Goal: Task Accomplishment & Management: Complete application form

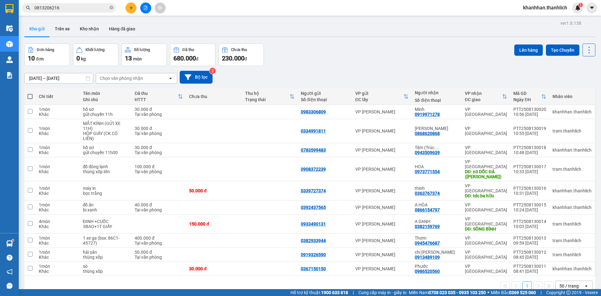
click at [129, 6] on icon "plus" at bounding box center [131, 8] width 4 height 4
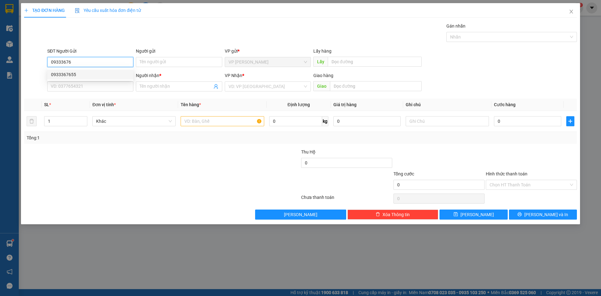
click at [94, 76] on div "0933367655" at bounding box center [90, 74] width 79 height 7
type input "0933367655"
type input "0368530699"
type input "hòa"
type input "0933367655"
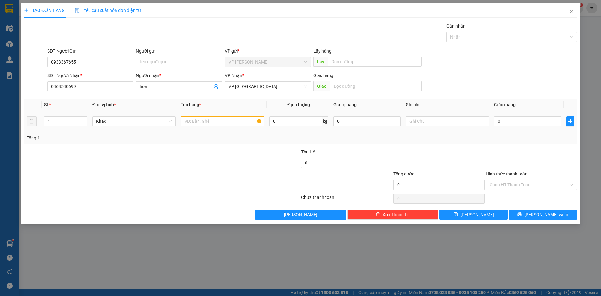
click at [199, 115] on div at bounding box center [222, 121] width 83 height 13
click at [199, 120] on input "text" at bounding box center [222, 121] width 83 height 10
type input "cà phê"
click at [423, 118] on input "text" at bounding box center [447, 121] width 83 height 10
type input "bị"
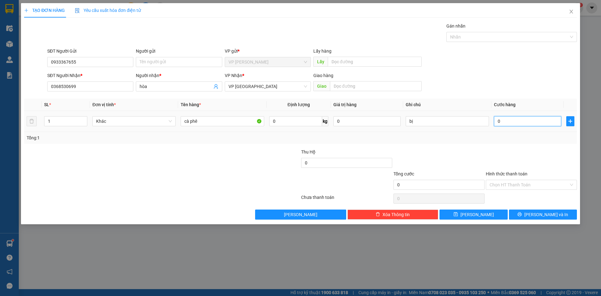
click at [511, 120] on input "0" at bounding box center [527, 121] width 67 height 10
type input "3"
type input "30"
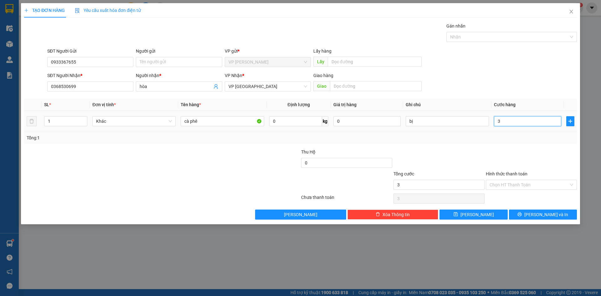
type input "30"
type input "300"
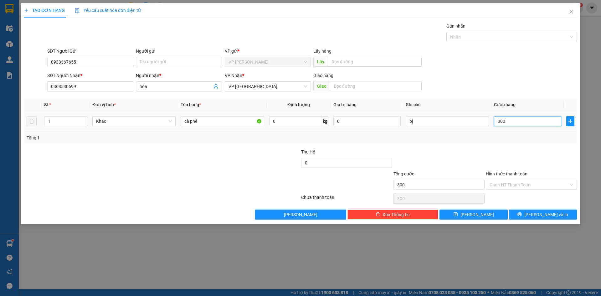
type input "3.000"
type input "30.000"
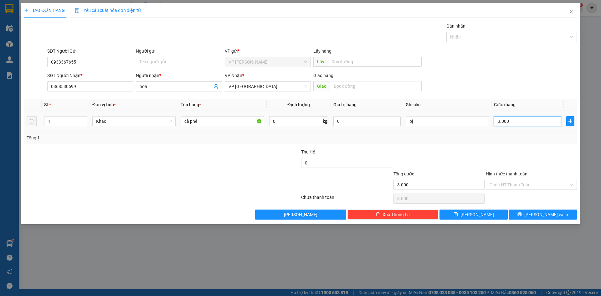
type input "30.000"
click at [498, 212] on button "[PERSON_NAME]" at bounding box center [473, 214] width 68 height 10
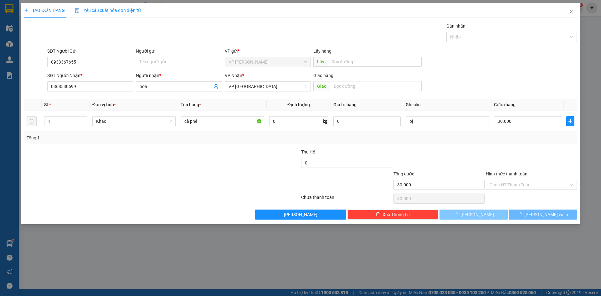
type input "0"
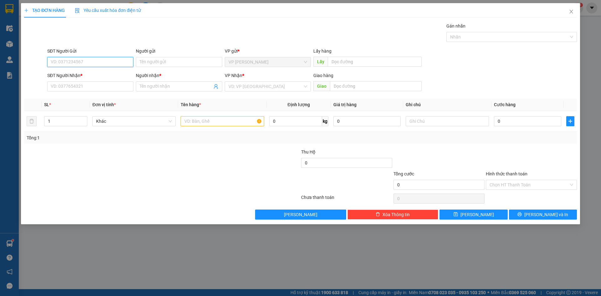
click at [82, 60] on input "SĐT Người Gửi" at bounding box center [90, 62] width 86 height 10
type input "0906356178"
click at [76, 73] on div "0906356178" at bounding box center [90, 74] width 79 height 7
type input "0778032284"
type input "NHUNG"
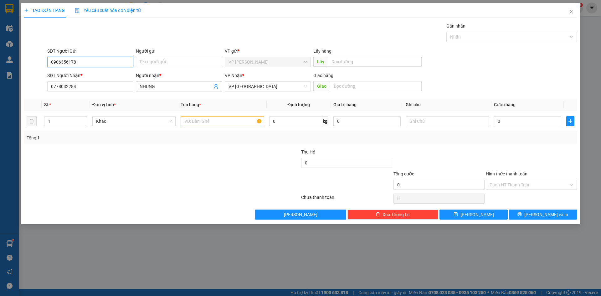
type input "0906356178"
click at [211, 133] on div "Tổng: 1" at bounding box center [300, 138] width 553 height 12
click at [218, 119] on input "text" at bounding box center [222, 121] width 83 height 10
type input "f"
type input "d"
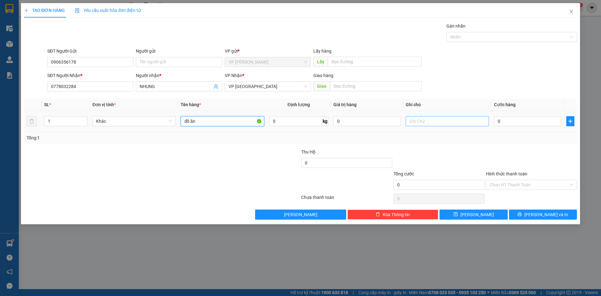
type input "đồ ăn"
click at [417, 117] on input "text" at bounding box center [447, 121] width 83 height 10
type input "thùng xốp"
click at [519, 123] on input "0" at bounding box center [527, 121] width 67 height 10
type input "3"
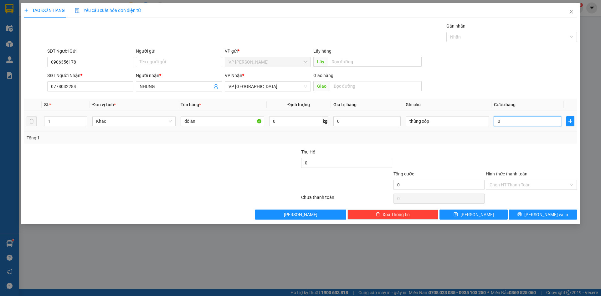
type input "3"
type input "30"
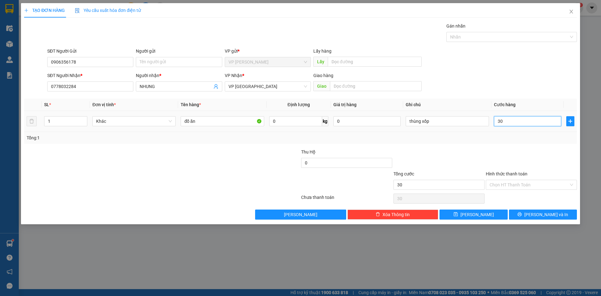
type input "300"
type input "3.000"
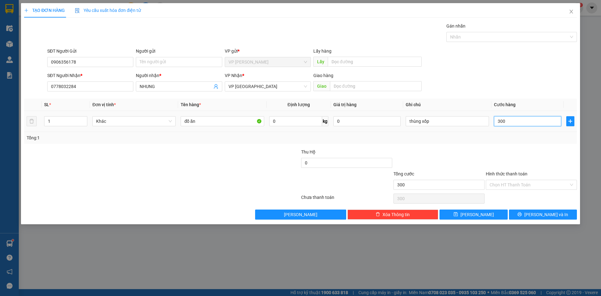
type input "3.000"
type input "30.000"
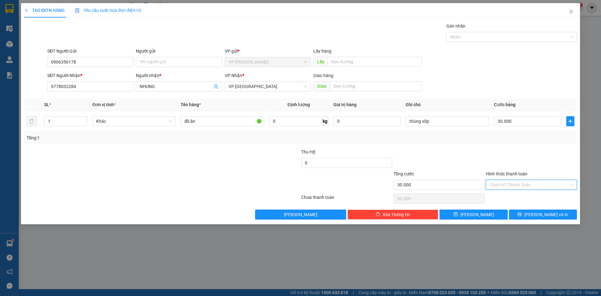
click at [503, 186] on input "Hình thức thanh toán" at bounding box center [528, 184] width 79 height 9
click at [506, 194] on div "Tại văn phòng" at bounding box center [531, 197] width 91 height 10
type input "0"
click at [483, 214] on button "[PERSON_NAME]" at bounding box center [473, 214] width 68 height 10
type input "0"
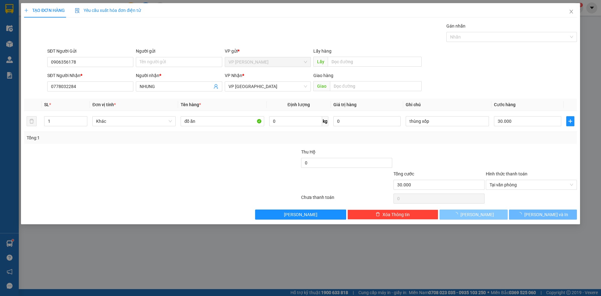
type input "0"
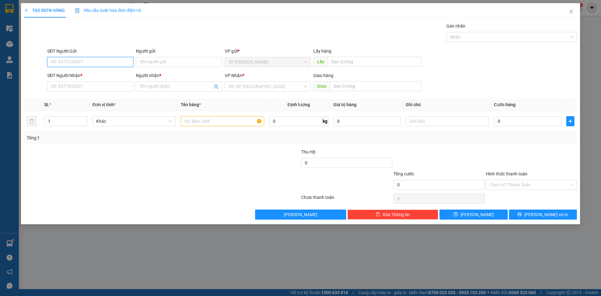
click at [120, 62] on input "SĐT Người Gửi" at bounding box center [90, 62] width 86 height 10
click at [72, 77] on div "0867758825" at bounding box center [90, 74] width 79 height 7
type input "0867758825"
type input "0387615189"
type input "chị liên"
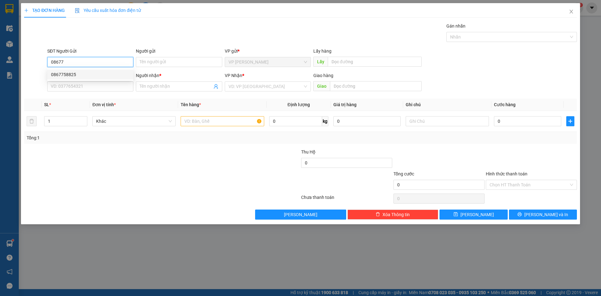
type input "đức trọng"
type input "0867758825"
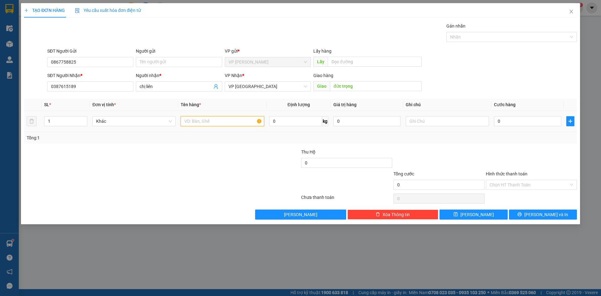
click at [214, 120] on input "text" at bounding box center [222, 121] width 83 height 10
type input "hs"
click at [427, 117] on input "text" at bounding box center [447, 121] width 83 height 10
type input "thùng xốp"
click at [523, 125] on input "0" at bounding box center [527, 121] width 67 height 10
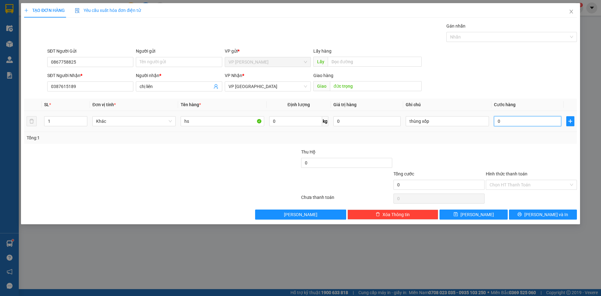
type input "5"
type input "50"
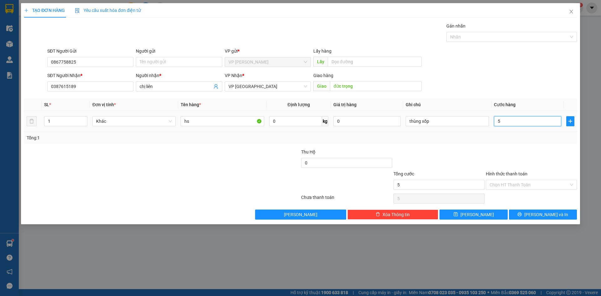
type input "50"
type input "500"
type input "5.000"
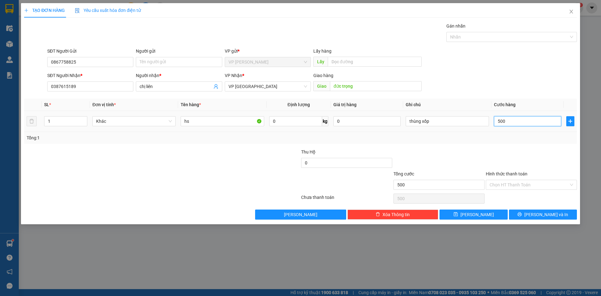
type input "5.000"
type input "50.000"
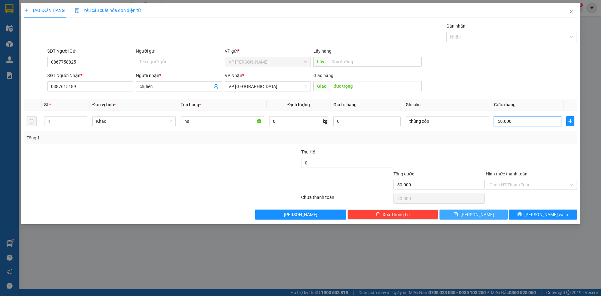
type input "50.000"
click at [476, 219] on button "[PERSON_NAME]" at bounding box center [473, 214] width 68 height 10
type input "0"
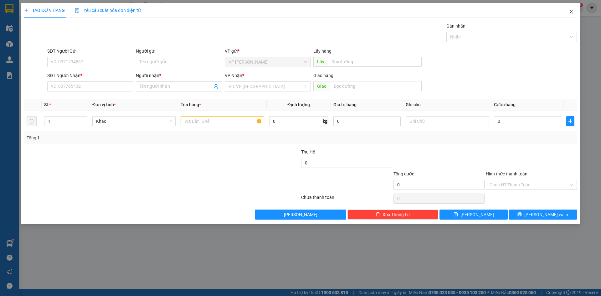
click at [573, 9] on span "Close" at bounding box center [571, 12] width 18 height 18
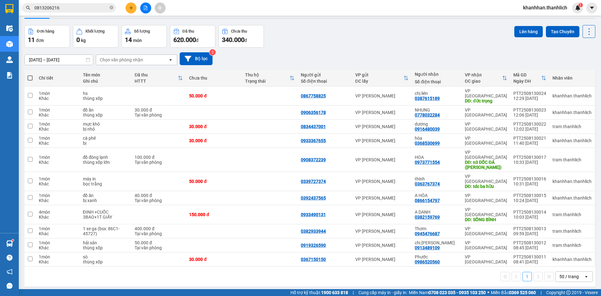
scroll to position [29, 0]
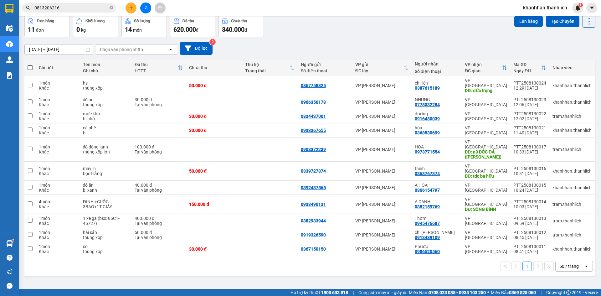
click at [560, 263] on div "50 / trang" at bounding box center [568, 266] width 19 height 6
click at [562, 217] on div "80 / trang" at bounding box center [569, 220] width 38 height 11
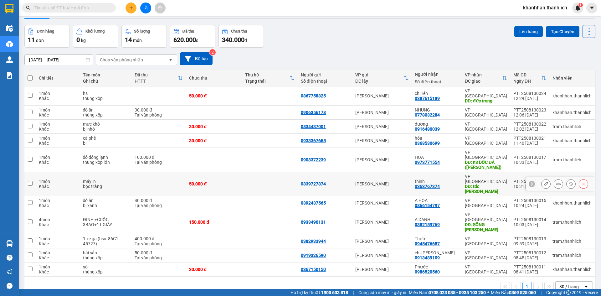
scroll to position [29, 0]
